Goal: Navigation & Orientation: Find specific page/section

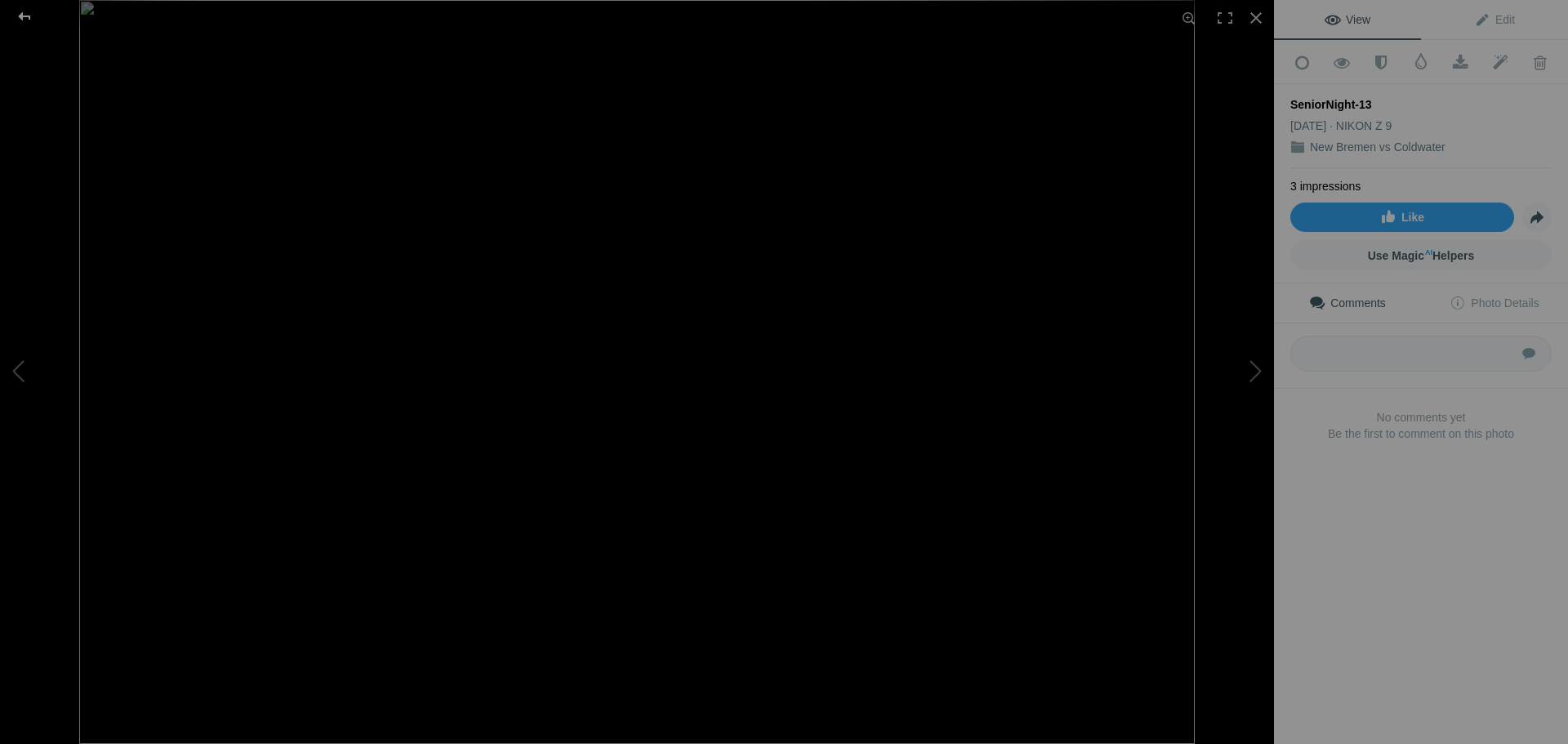
click at [24, 19] on div at bounding box center [24, 16] width 58 height 32
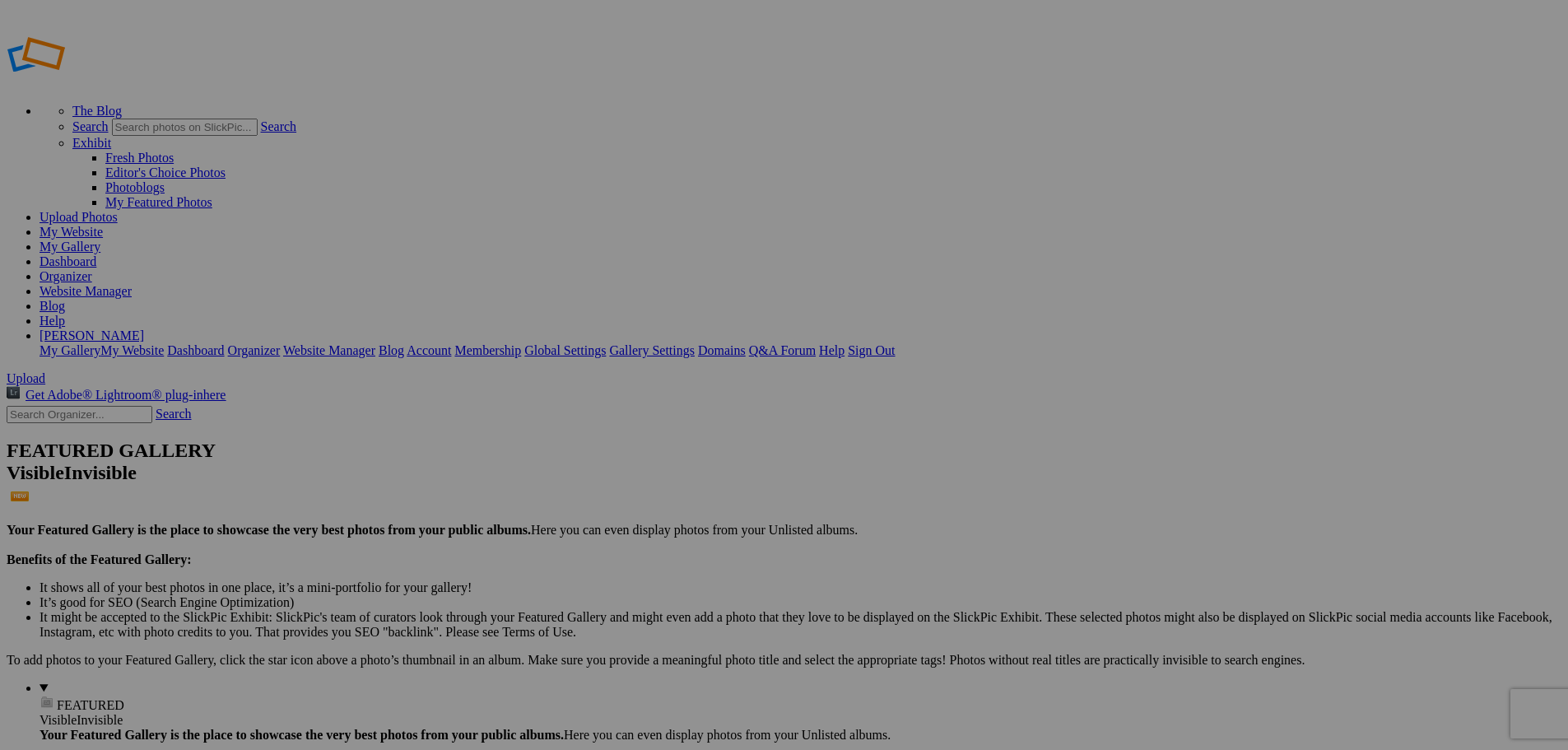
click at [131, 284] on link "Website Manager" at bounding box center [86, 291] width 92 height 14
